Goal: Navigation & Orientation: Find specific page/section

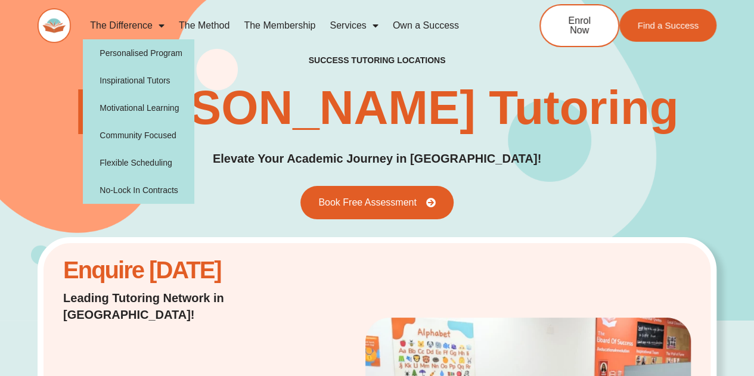
click at [111, 24] on link "The Difference" at bounding box center [127, 25] width 89 height 27
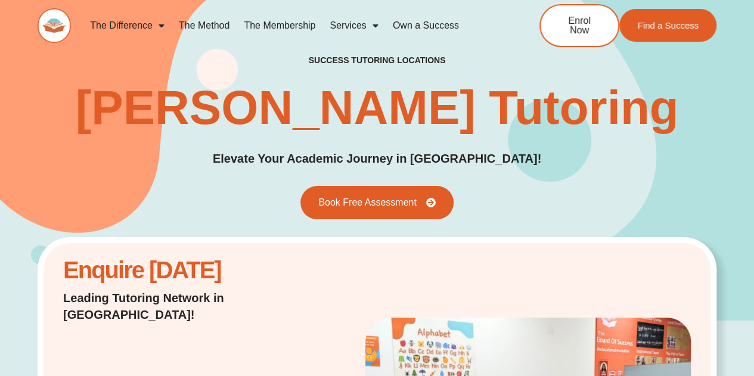
click at [111, 24] on link "The Difference" at bounding box center [127, 25] width 89 height 27
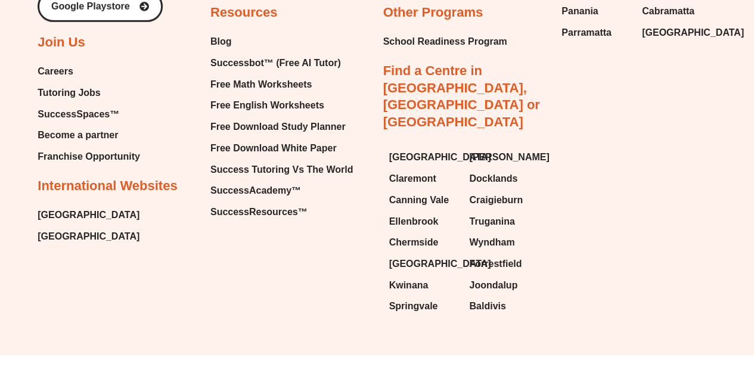
scroll to position [3928, 0]
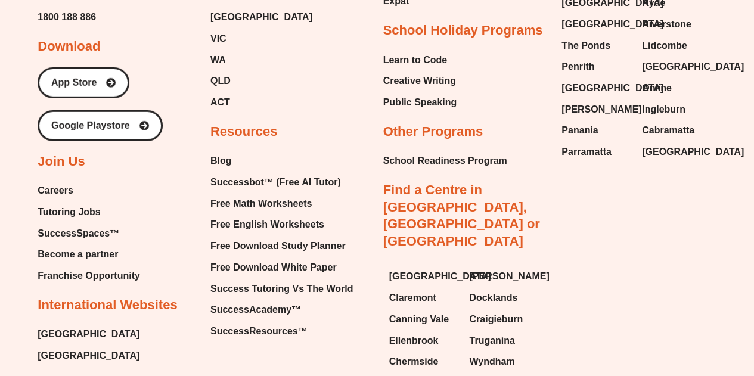
click at [82, 215] on span "Tutoring Jobs" at bounding box center [69, 212] width 63 height 18
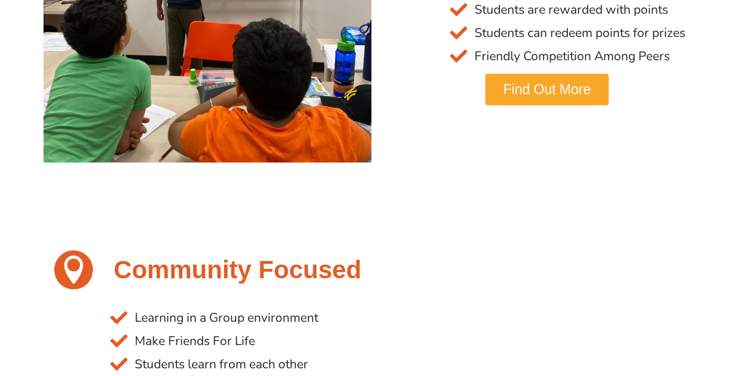
scroll to position [1192, 0]
